Goal: Information Seeking & Learning: Check status

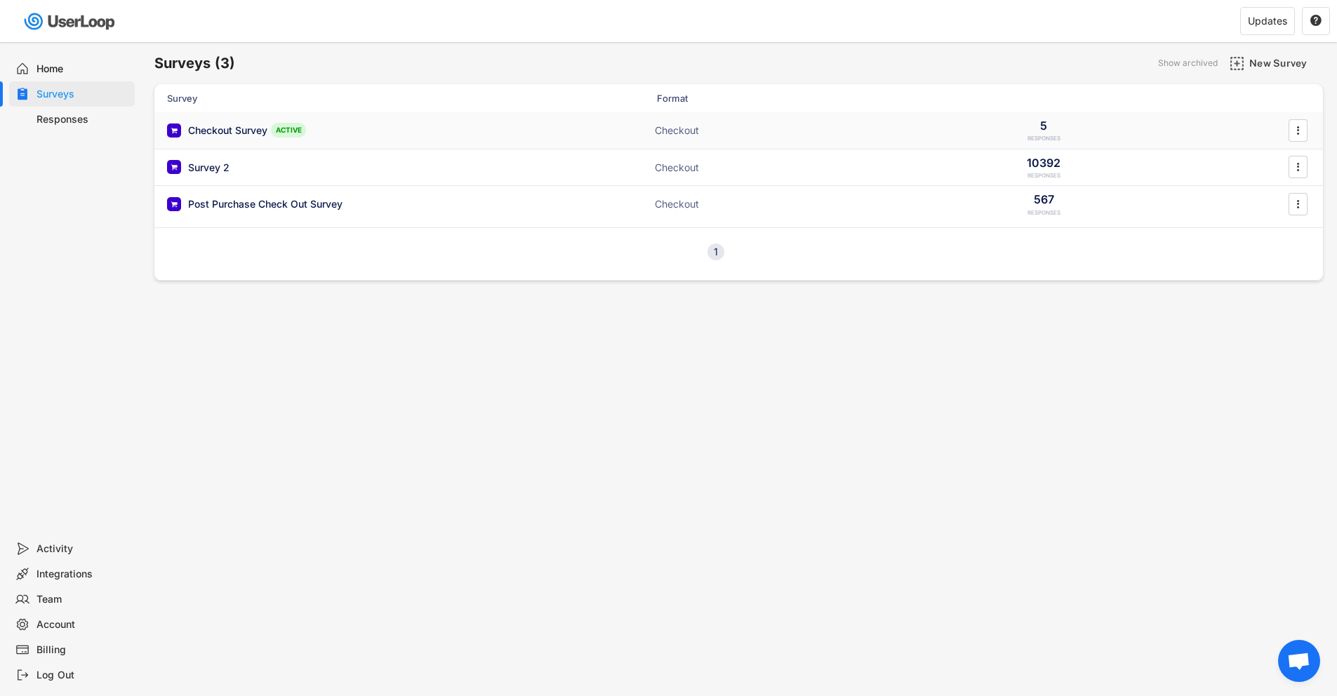
click at [474, 140] on div "Checkout Survey ACTIVE Checkout 5 RESPONSES " at bounding box center [738, 130] width 1168 height 36
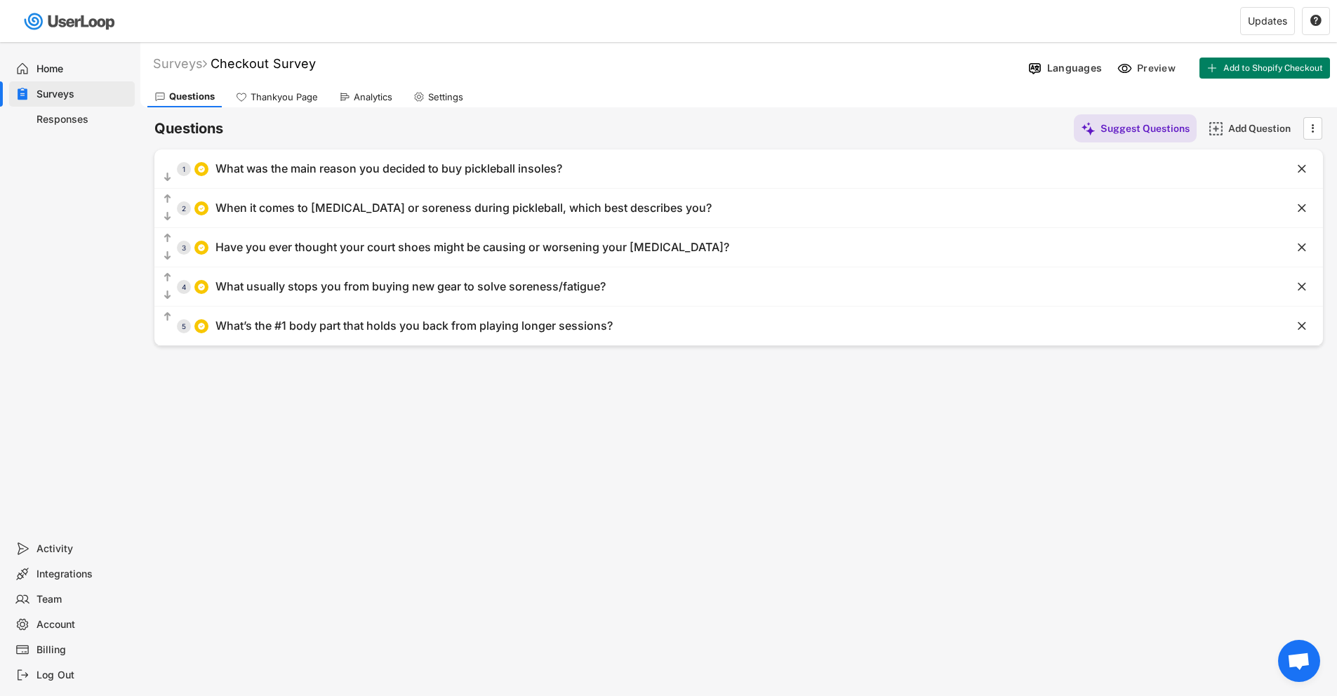
click at [366, 95] on div "Analytics" at bounding box center [373, 97] width 39 height 12
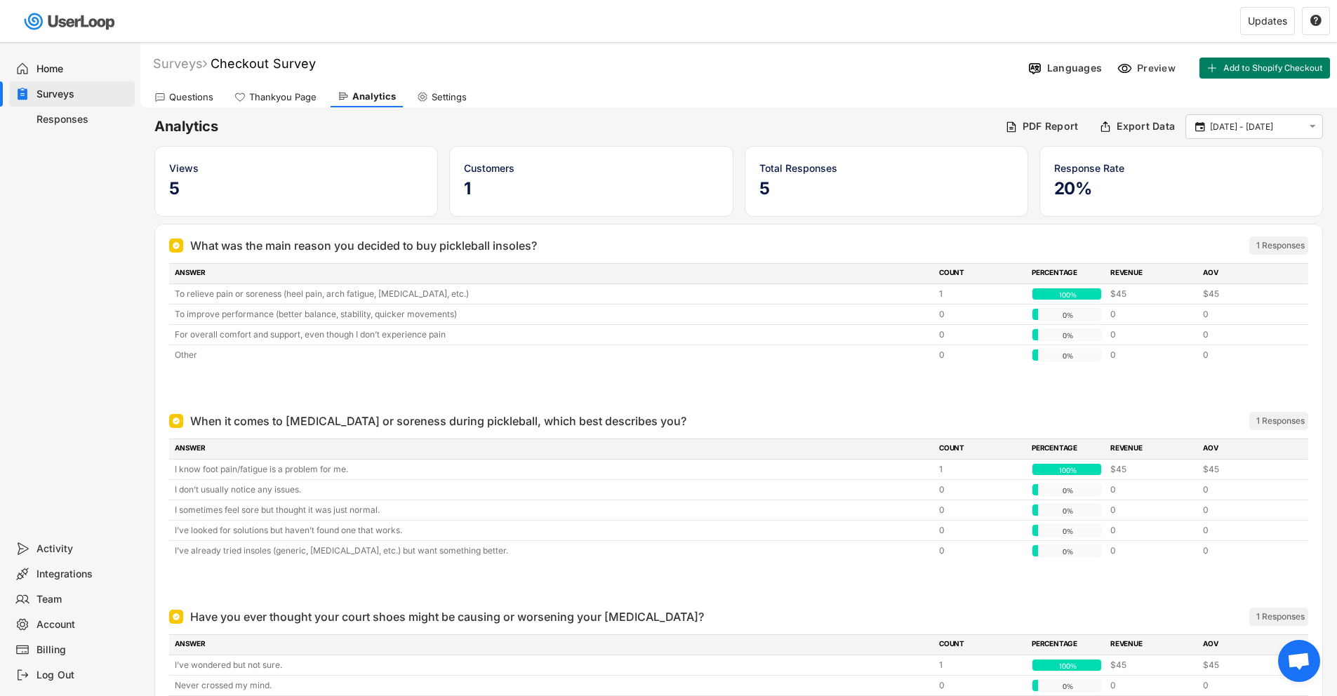
click at [44, 71] on div "Home" at bounding box center [82, 68] width 93 height 13
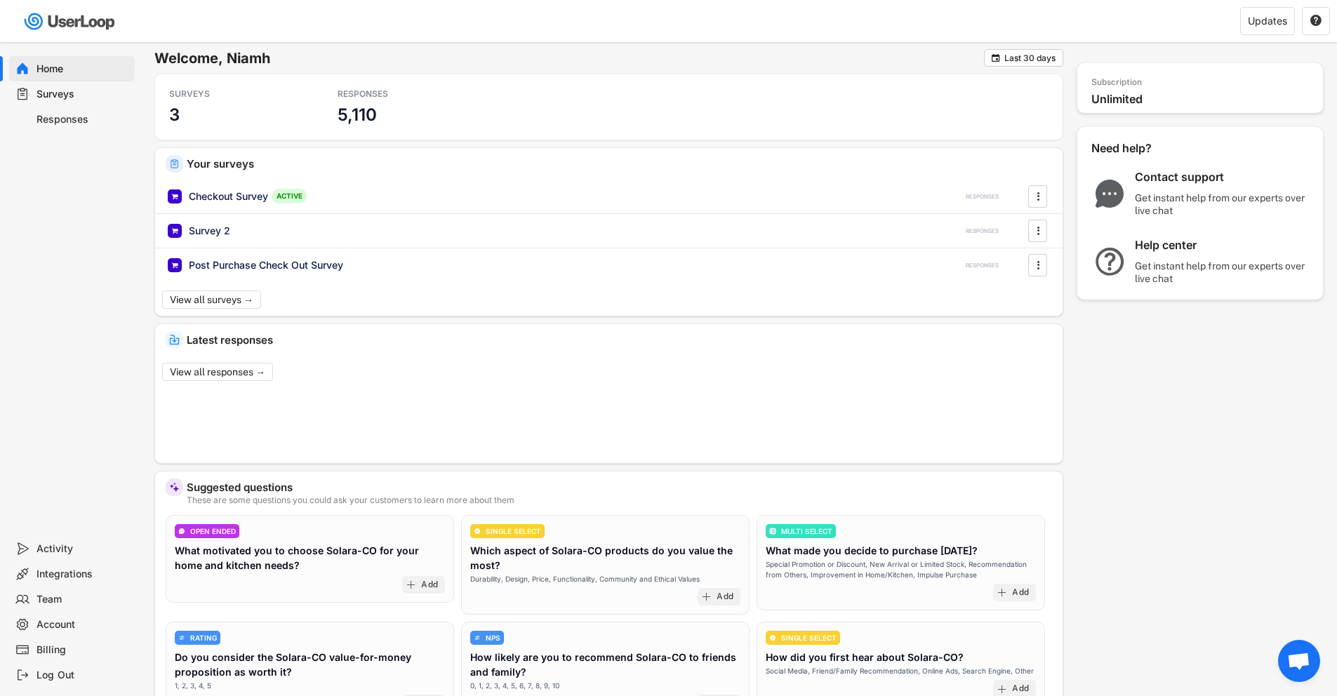
click at [95, 131] on div "Responses" at bounding box center [72, 119] width 126 height 25
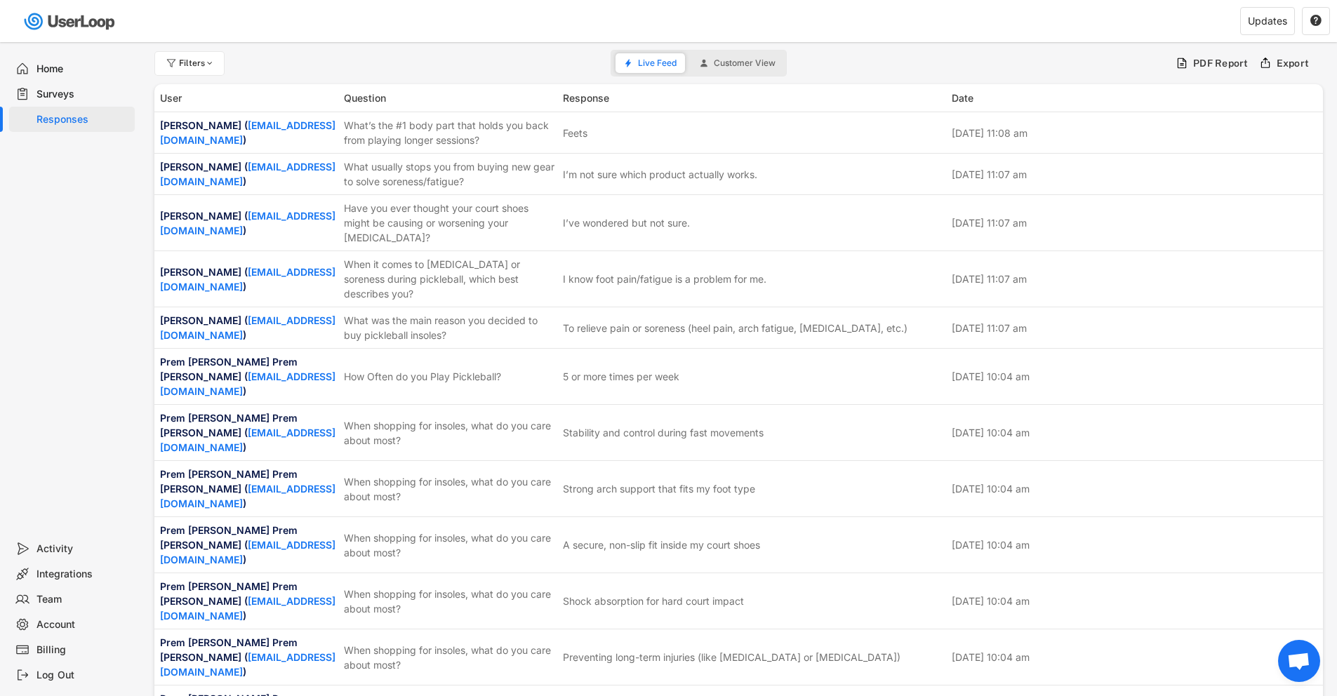
click at [93, 94] on div "Surveys" at bounding box center [82, 94] width 93 height 13
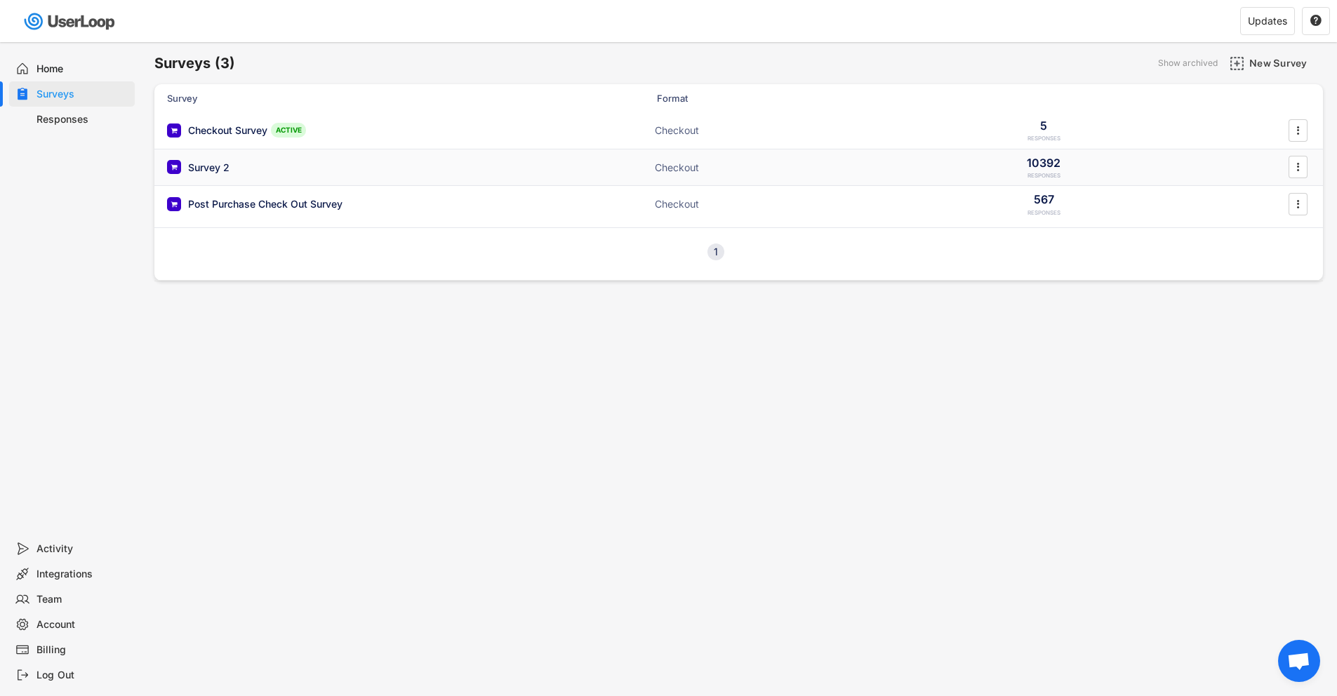
click at [318, 175] on div "Survey 2 Checkout 10392 RESPONSES " at bounding box center [738, 167] width 1168 height 36
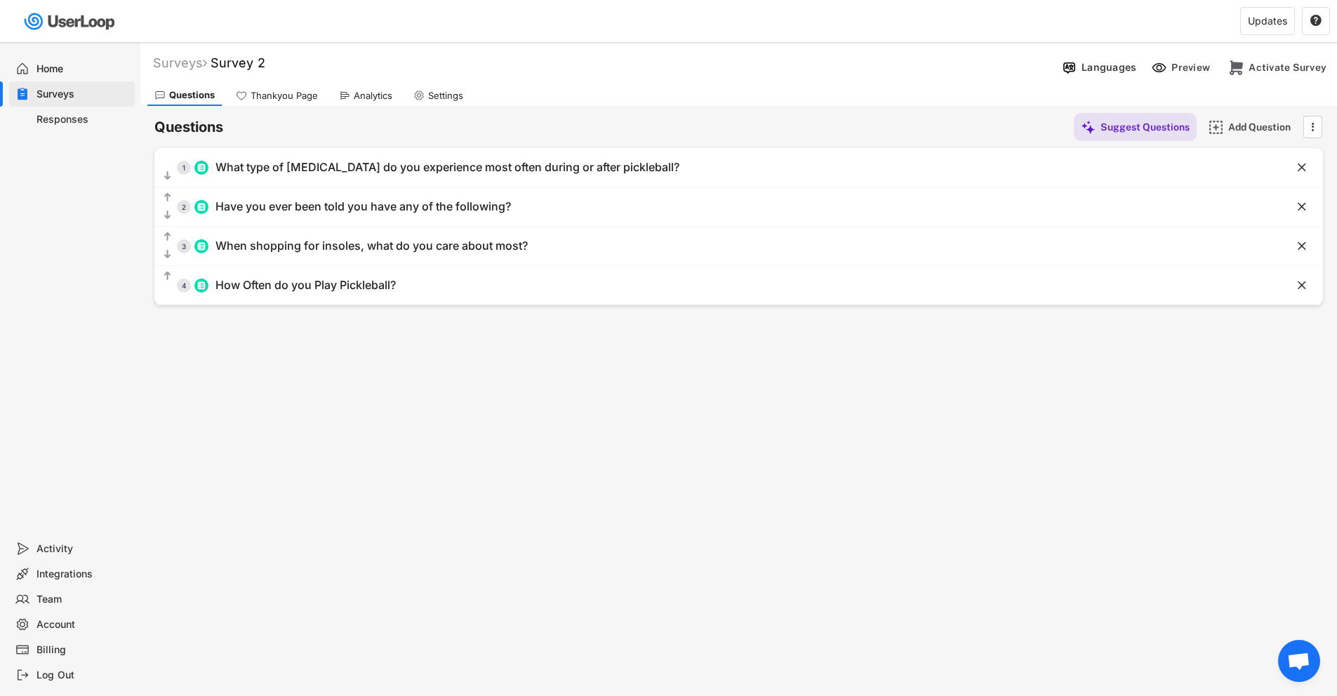
click at [94, 117] on div "Responses" at bounding box center [82, 119] width 93 height 13
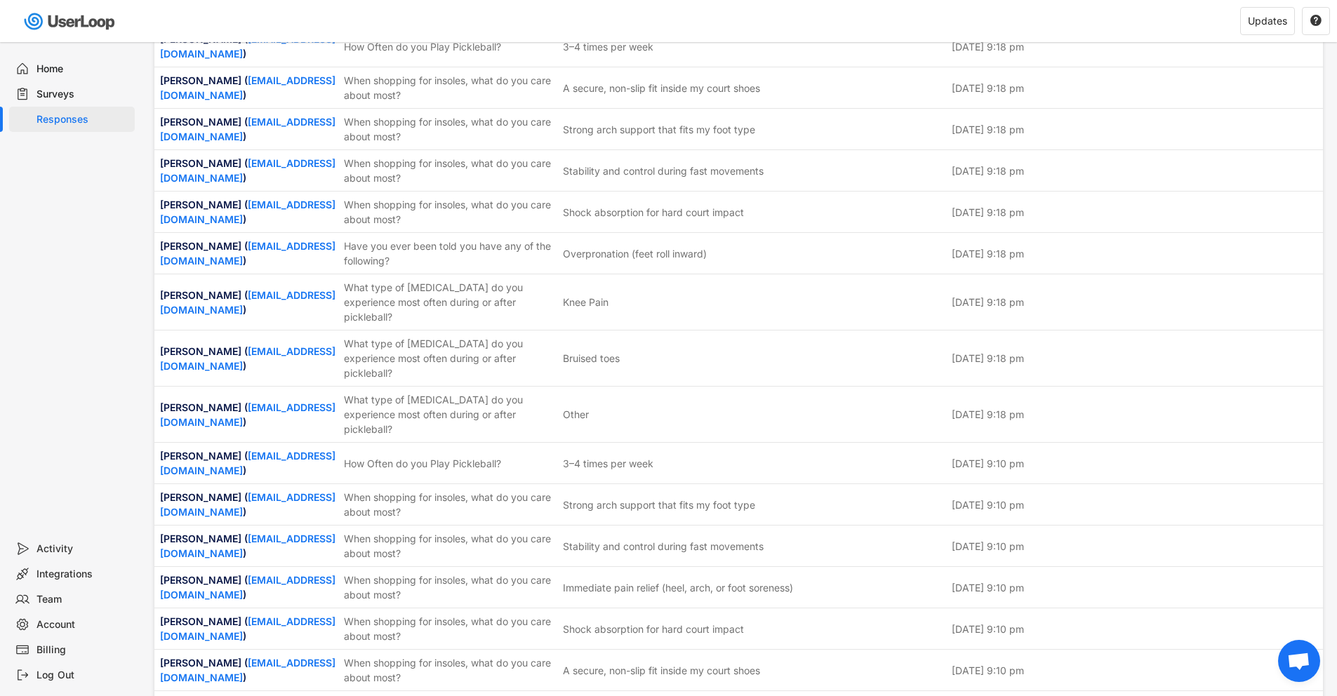
scroll to position [4650, 0]
